Goal: Task Accomplishment & Management: Use online tool/utility

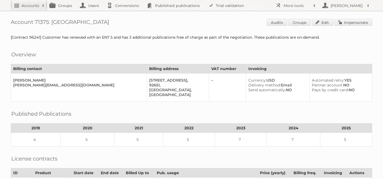
click at [27, 6] on h2 "Accounts" at bounding box center [30, 5] width 18 height 5
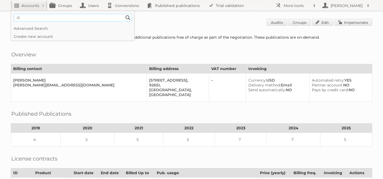
type input"] "[PERSON_NAME][EMAIL_ADDRESS][DOMAIN_NAME]"
click at [124, 14] on input "Search" at bounding box center [128, 18] width 8 height 8
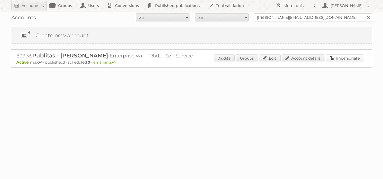
click at [341, 59] on link "Impersonate" at bounding box center [345, 58] width 38 height 7
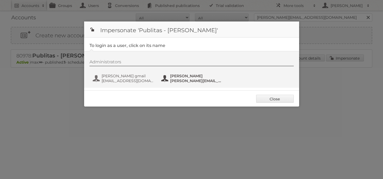
click at [191, 82] on span "[PERSON_NAME][EMAIL_ADDRESS][DOMAIN_NAME]" at bounding box center [196, 80] width 52 height 5
